Goal: Task Accomplishment & Management: Use online tool/utility

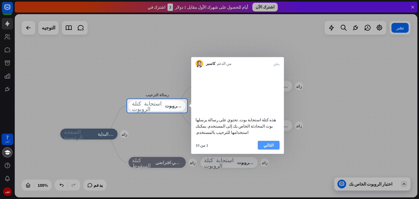
click at [265, 142] on font "التالي" at bounding box center [268, 145] width 10 height 8
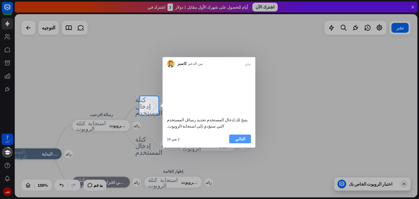
click at [241, 141] on font "التالي" at bounding box center [240, 138] width 10 height 5
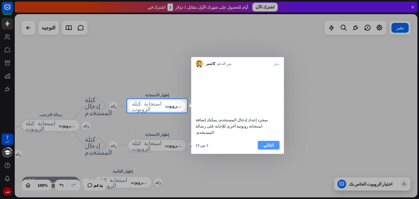
click at [264, 144] on button "التالي" at bounding box center [269, 145] width 22 height 9
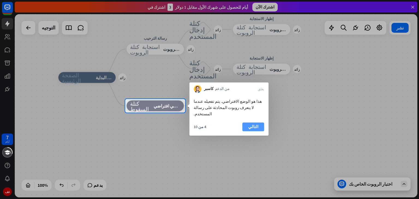
click at [256, 124] on font "التالي" at bounding box center [253, 126] width 10 height 5
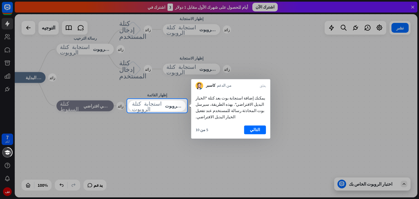
click at [256, 127] on font "التالي" at bounding box center [255, 129] width 10 height 5
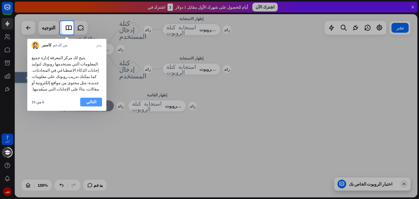
click at [99, 98] on button "التالي" at bounding box center [91, 102] width 22 height 9
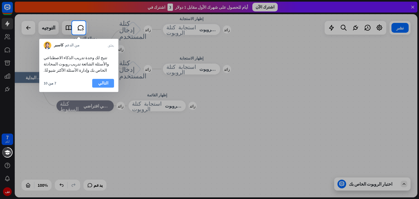
click at [106, 80] on font "التالي" at bounding box center [103, 83] width 10 height 8
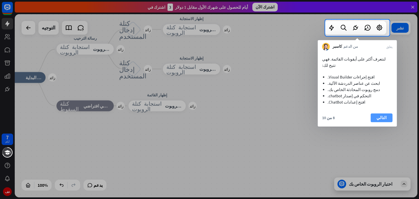
click at [384, 115] on font "التالي" at bounding box center [381, 117] width 10 height 5
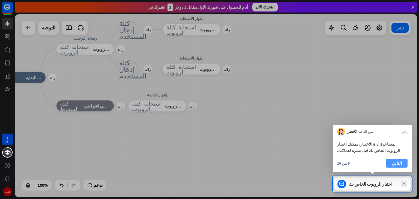
click at [395, 160] on font "التالي" at bounding box center [397, 164] width 10 height 8
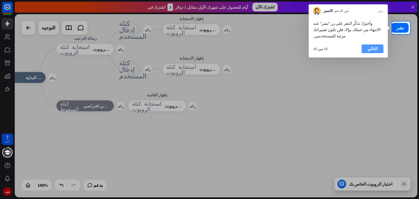
click at [377, 44] on button "التالي" at bounding box center [373, 48] width 22 height 9
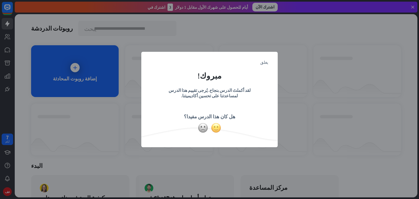
click at [212, 128] on img at bounding box center [216, 128] width 10 height 10
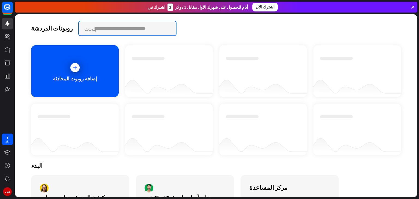
click at [105, 26] on input "text" at bounding box center [127, 28] width 97 height 14
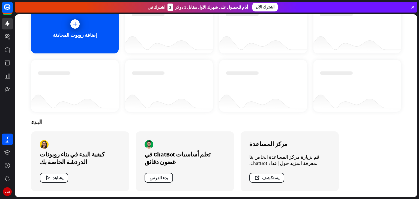
scroll to position [44, 0]
click at [59, 173] on button "يشاهد" at bounding box center [54, 178] width 28 height 10
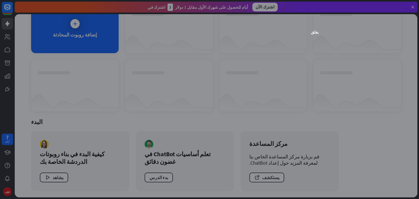
click at [42, 106] on div "يغلق" at bounding box center [209, 99] width 419 height 199
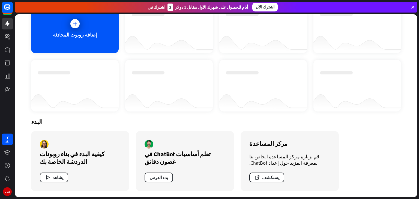
scroll to position [0, 0]
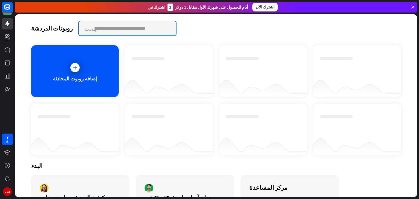
click at [102, 31] on input "text" at bounding box center [127, 28] width 97 height 14
type input "*******"
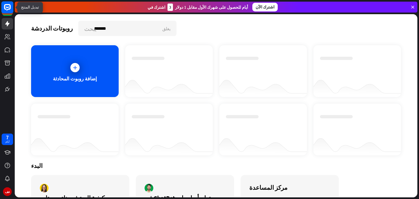
click at [7, 12] on rect at bounding box center [7, 7] width 12 height 12
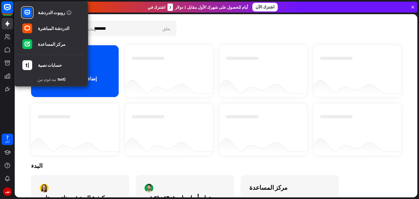
click at [7, 12] on rect at bounding box center [7, 7] width 12 height 12
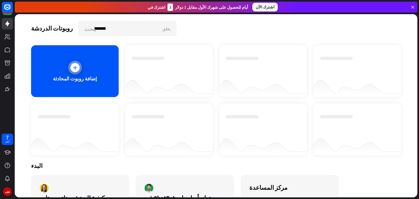
click at [66, 63] on div "إضافة روبوت المحادثة" at bounding box center [75, 71] width 88 height 52
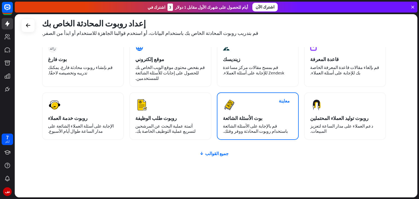
scroll to position [36, 0]
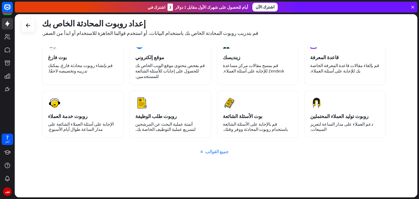
click at [215, 149] on font "جميع القوالب" at bounding box center [216, 151] width 23 height 5
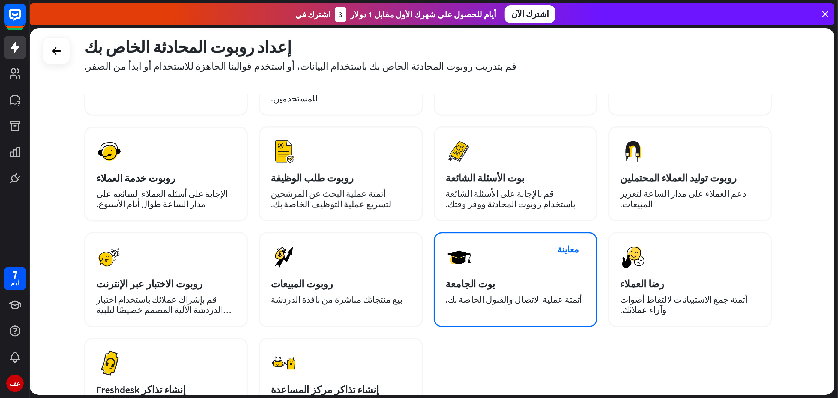
scroll to position [115, 0]
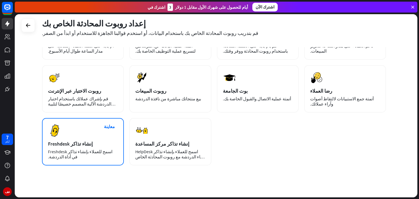
click at [98, 125] on div "معاينة إنشاء تذاكر Freshdesk اسمح للعملاء بإنشاء تذاكر Freshdesk في أداة الدردش…" at bounding box center [83, 141] width 82 height 47
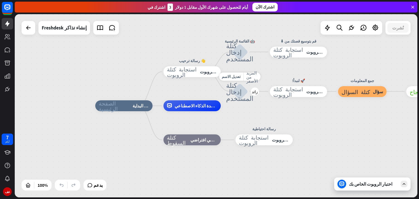
click at [238, 97] on font "كتلة إدخال المستخدم" at bounding box center [239, 92] width 27 height 20
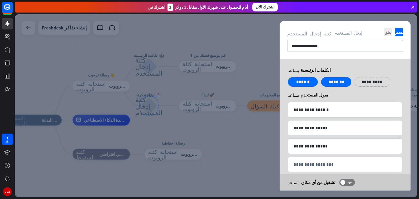
click at [219, 82] on div at bounding box center [216, 105] width 403 height 183
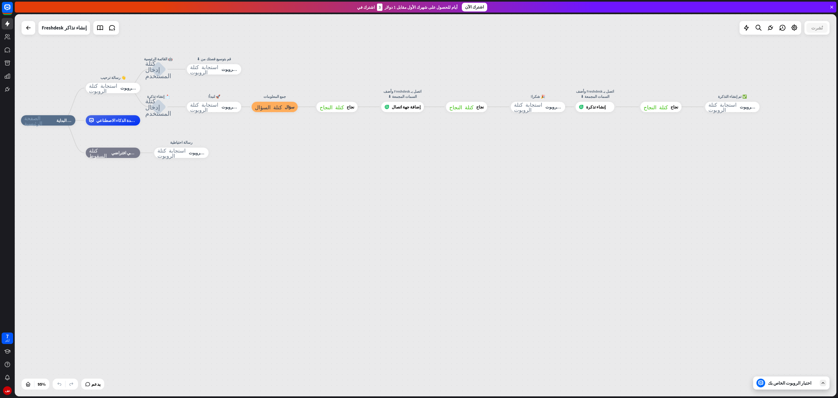
drag, startPoint x: 315, startPoint y: 213, endPoint x: 439, endPoint y: 271, distance: 136.2
click at [419, 199] on div "الصفحة الرئيسية_2 نقطة البداية 👋 رسالة ترحيب استجابة كتلة الروبوت استجابة الروب…" at bounding box center [411, 301] width 780 height 363
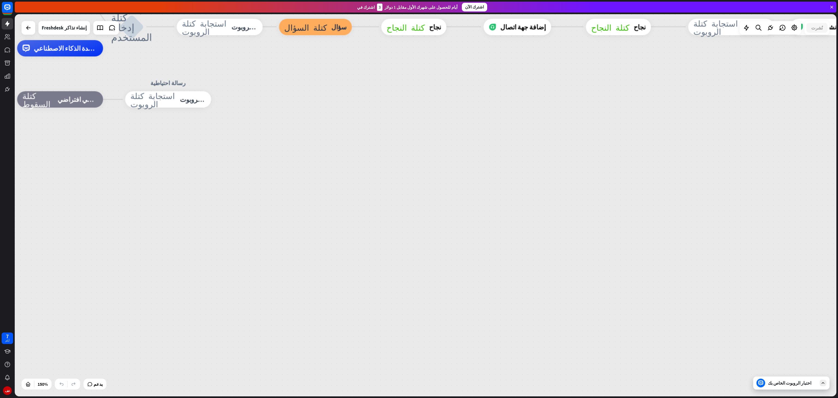
drag, startPoint x: 213, startPoint y: 166, endPoint x: 277, endPoint y: 175, distance: 64.5
click at [250, 189] on div "الصفحة الرئيسية_2 نقطة البداية 👋 رسالة ترحيب استجابة كتلة الروبوت استجابة الروب…" at bounding box center [531, 334] width 1232 height 573
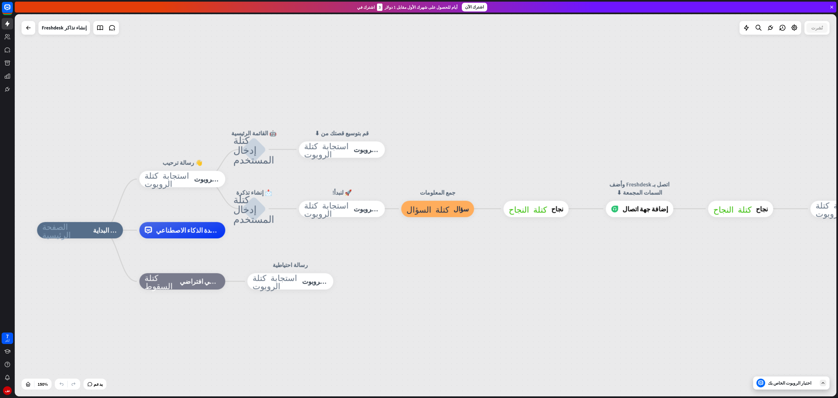
drag, startPoint x: 290, startPoint y: 162, endPoint x: 412, endPoint y: 344, distance: 219.1
click at [419, 199] on div "اختبار الروبوت الخاص بك" at bounding box center [791, 382] width 76 height 13
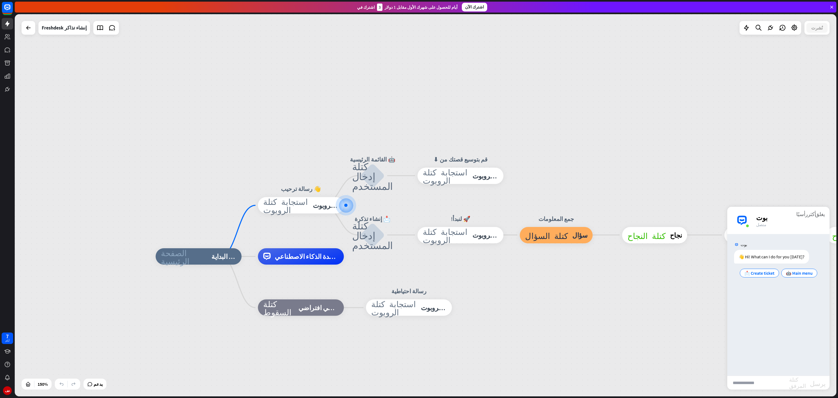
click at [419, 199] on input "text" at bounding box center [758, 383] width 62 height 14
click at [419, 199] on font "📩 إنشاء تذكرة" at bounding box center [755, 272] width 27 height 5
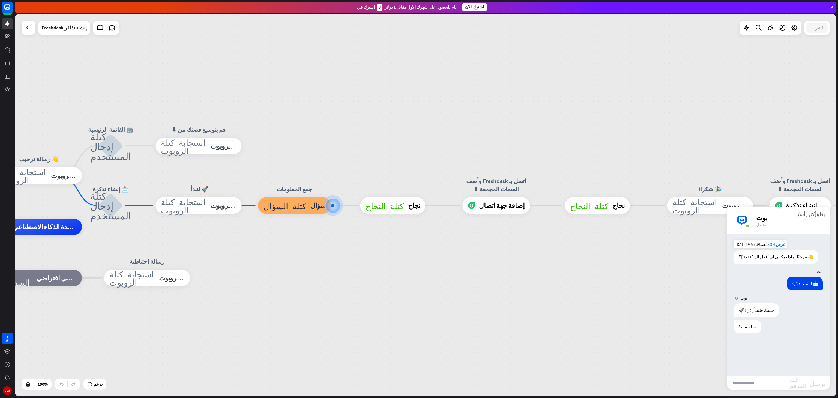
click at [419, 199] on input "text" at bounding box center [758, 383] width 62 height 14
type input "*******"
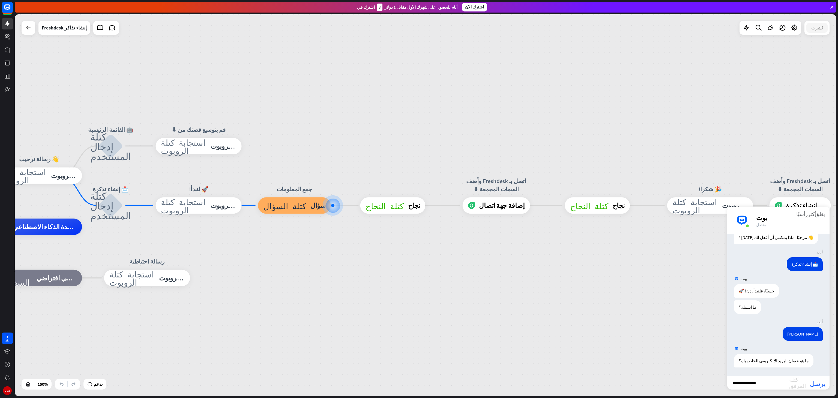
type input "**********"
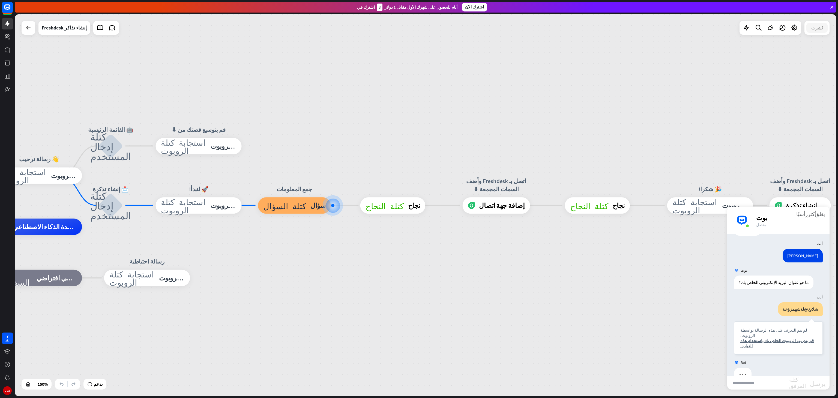
scroll to position [101, 0]
type input "**********"
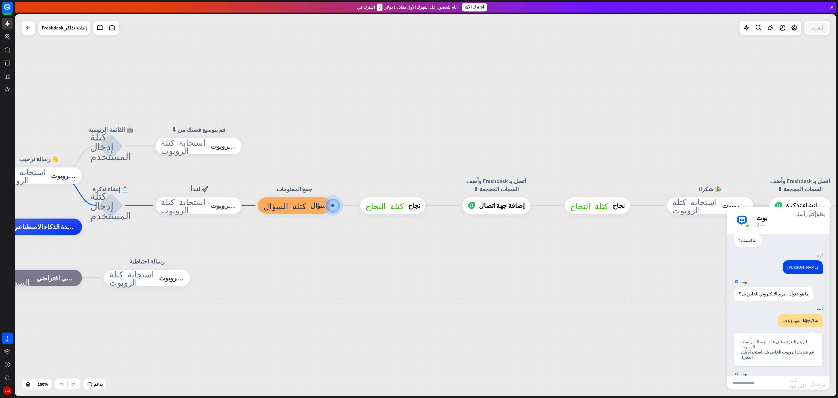
scroll to position [160, 0]
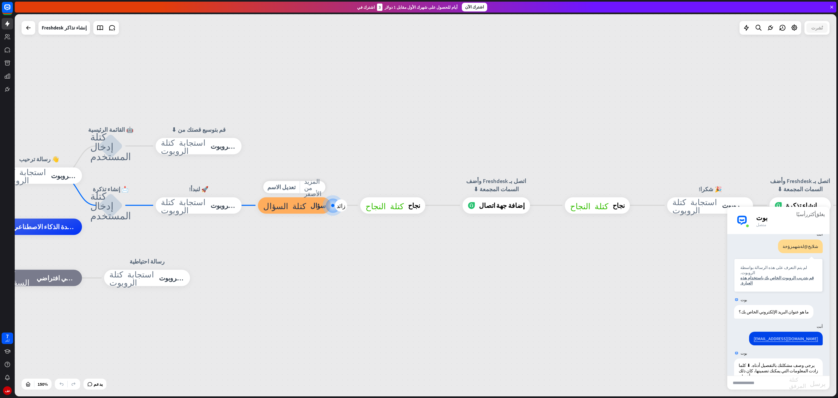
click at [283, 199] on div "كتلة السؤال سؤال" at bounding box center [294, 205] width 73 height 16
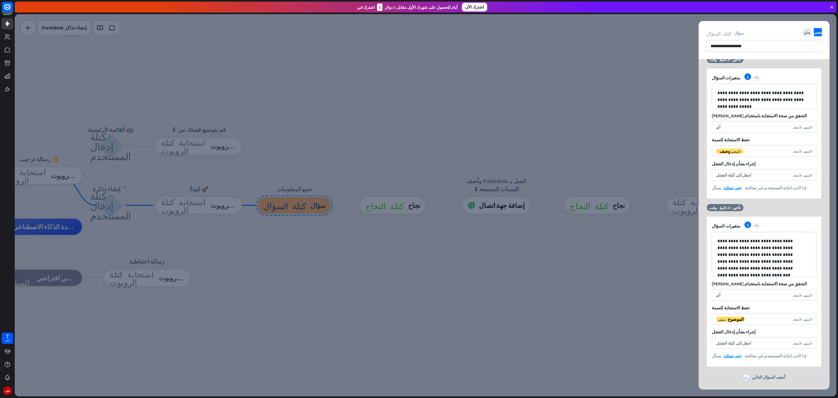
scroll to position [304, 0]
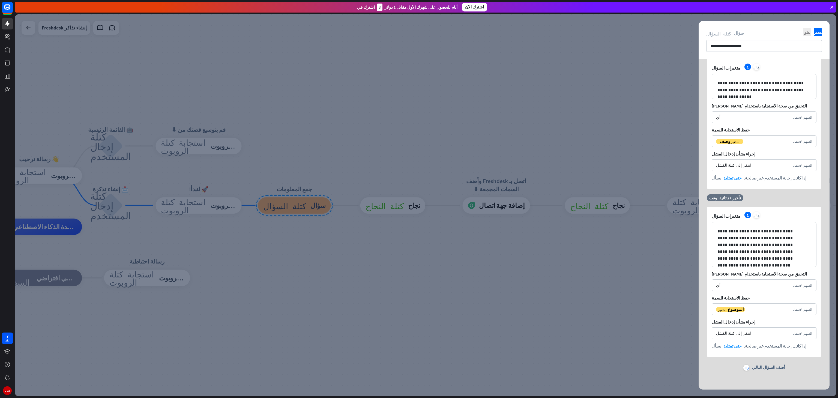
click at [419, 199] on div at bounding box center [425, 205] width 821 height 382
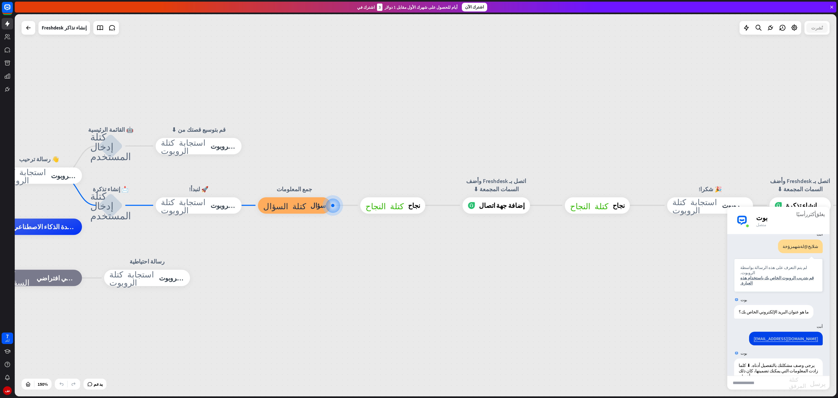
click at [419, 199] on input "text" at bounding box center [758, 383] width 62 height 14
type input "*"
type input "**********"
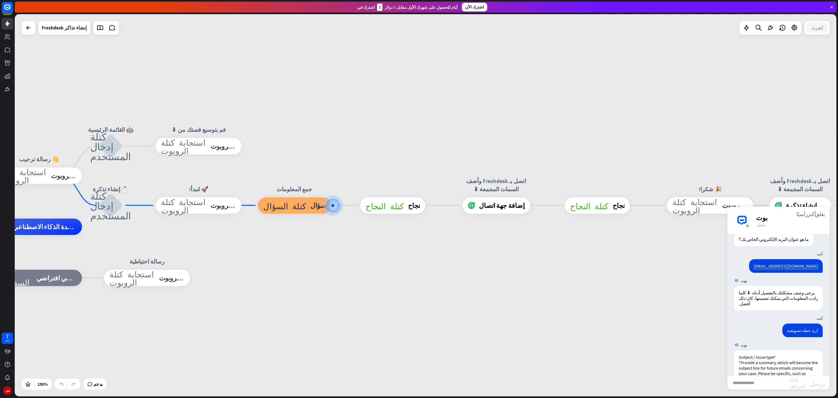
scroll to position [230, 0]
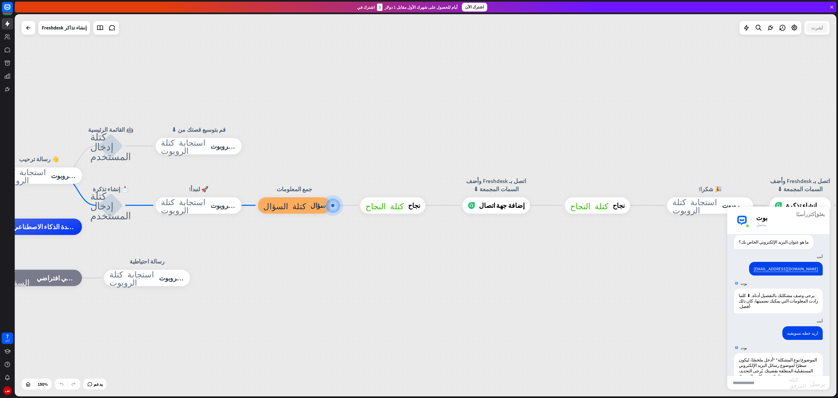
click at [419, 199] on div "[PERSON_NAME] 👋 مرحبًا! ماذا يمكنني أن أفعل لك [DATE]؟ [DATE] 9:55 صباحًا عرض J…" at bounding box center [778, 305] width 102 height 142
click at [419, 199] on input "text" at bounding box center [758, 383] width 62 height 14
type input "*********"
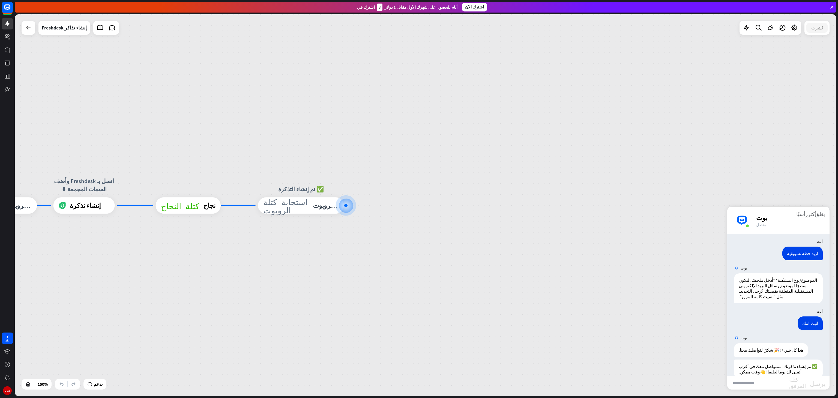
scroll to position [311, 0]
click at [419, 177] on div "الصفحة الرئيسية_2 نقطة البداية 👋 رسالة ترحيب استجابة كتلة الروبوت استجابة الروب…" at bounding box center [425, 205] width 821 height 382
drag, startPoint x: 223, startPoint y: 287, endPoint x: 310, endPoint y: 305, distance: 89.3
